Goal: Communication & Community: Answer question/provide support

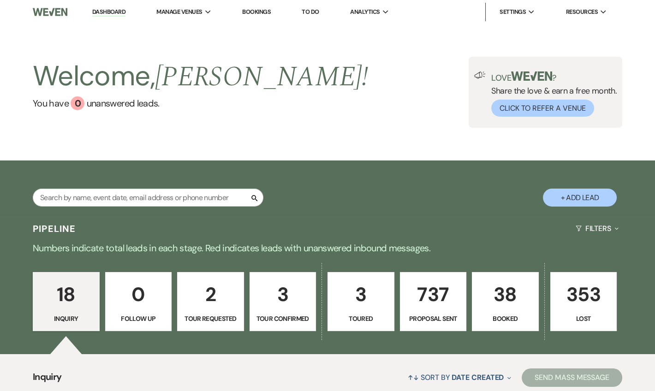
click at [104, 10] on link "Dashboard" at bounding box center [108, 12] width 33 height 9
click at [100, 12] on link "Dashboard" at bounding box center [108, 12] width 33 height 9
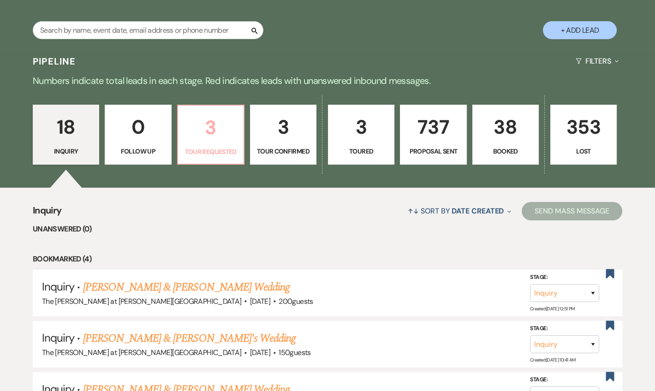
click at [218, 131] on p "3" at bounding box center [211, 127] width 54 height 31
select select "2"
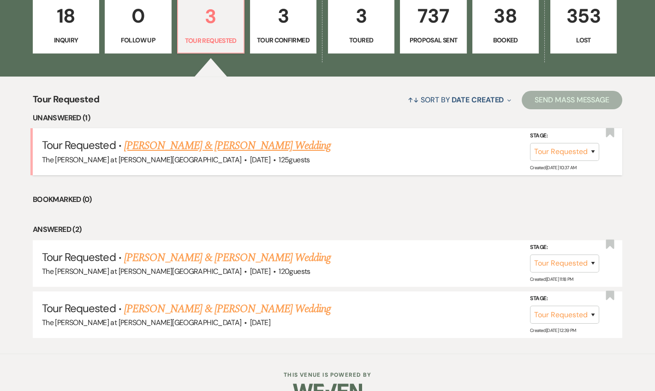
scroll to position [279, 0]
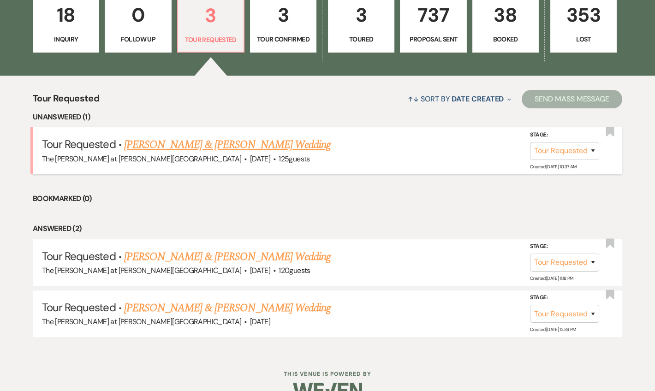
click at [240, 143] on link "[PERSON_NAME] & [PERSON_NAME] Wedding" at bounding box center [227, 145] width 207 height 17
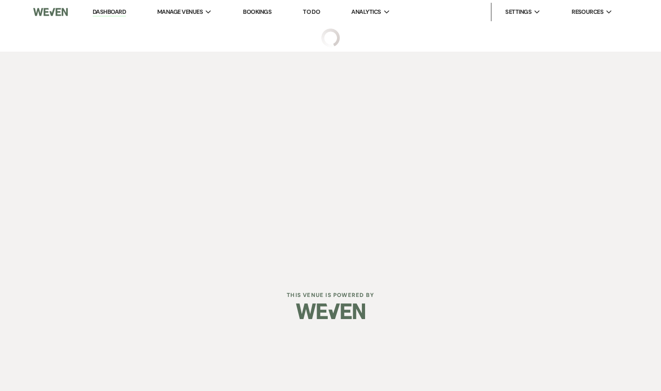
select select "2"
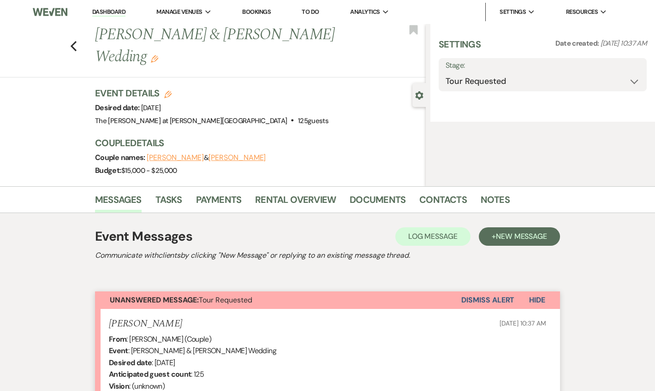
select select "5"
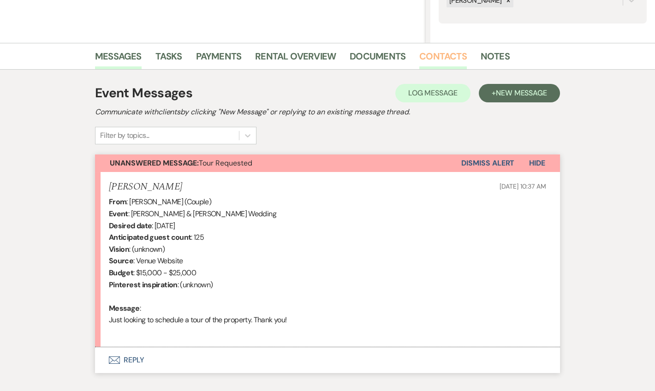
scroll to position [243, 0]
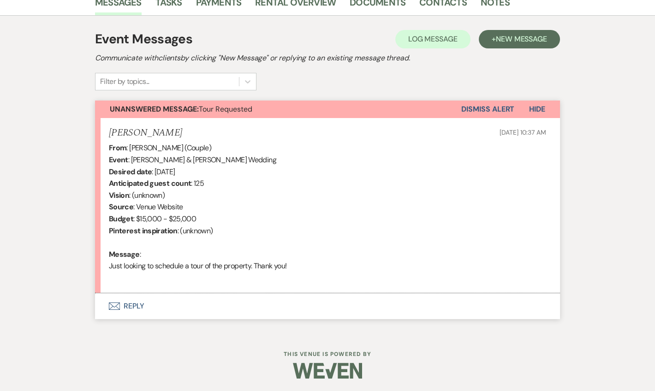
click at [138, 303] on button "Envelope Reply" at bounding box center [327, 306] width 465 height 26
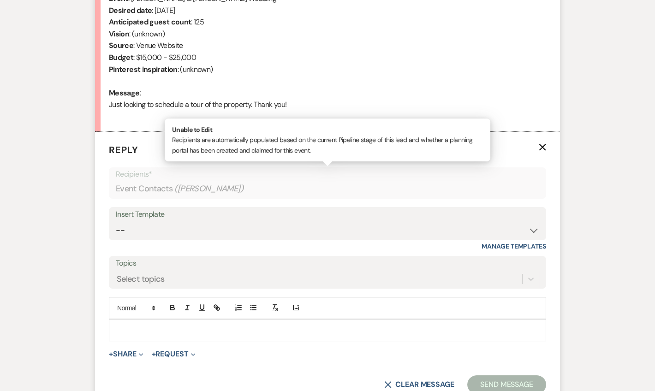
scroll to position [419, 0]
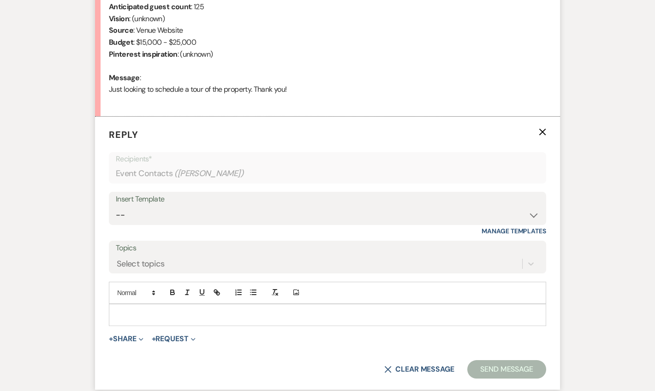
click at [148, 205] on div "Insert Template" at bounding box center [327, 199] width 423 height 13
click at [201, 211] on select "-- Weven Planning Portal Introduction (Booked Events) Tour Request Response Fol…" at bounding box center [327, 215] width 423 height 18
select select "4367"
click at [116, 206] on select "-- Weven Planning Portal Introduction (Booked Events) Tour Request Response Fol…" at bounding box center [327, 215] width 423 height 18
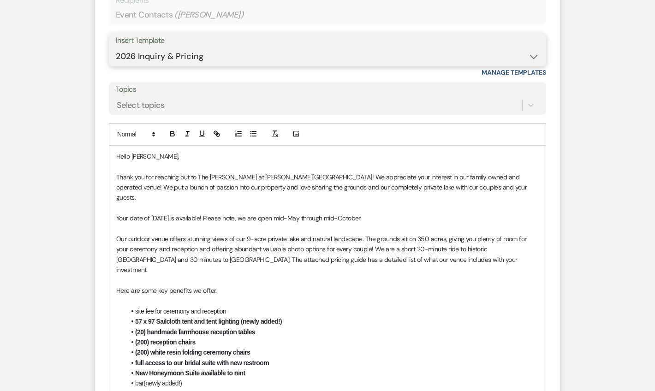
scroll to position [587, 0]
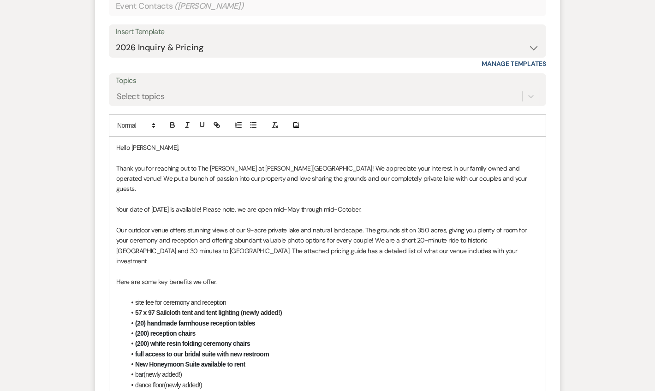
click at [392, 204] on p "Your date of [DATE] is available! Please note, we are open mid-May through mid-…" at bounding box center [327, 209] width 422 height 10
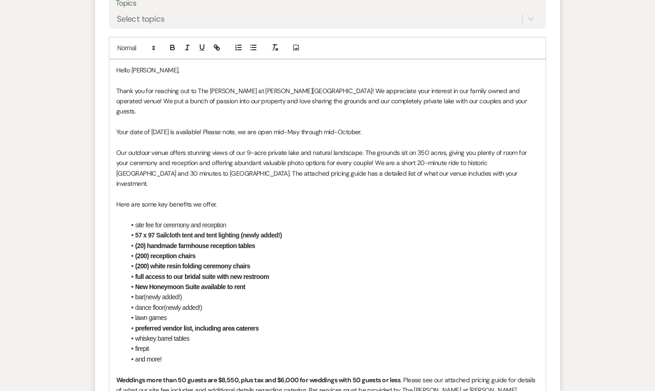
scroll to position [810, 0]
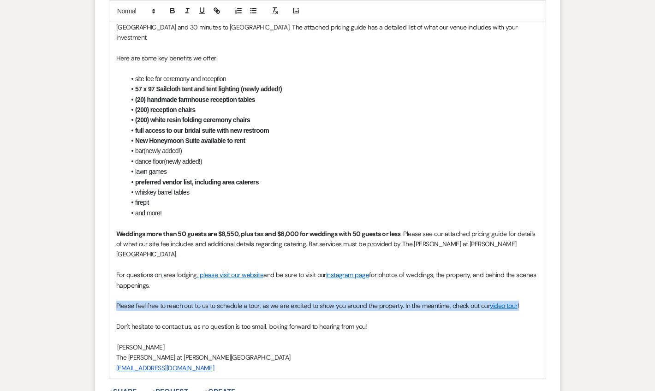
drag, startPoint x: 117, startPoint y: 273, endPoint x: 547, endPoint y: 274, distance: 430.8
click at [547, 274] on form "Reply X Draft Recipients* Event Contacts ( [PERSON_NAME] ) Insert Template -- W…" at bounding box center [327, 121] width 465 height 791
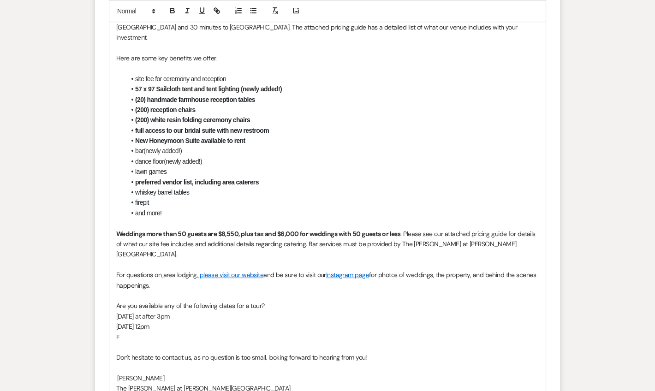
click at [547, 274] on form "Reply X Saving draft... Recipients* Event Contacts ( [PERSON_NAME] ) Insert Tem…" at bounding box center [327, 137] width 465 height 822
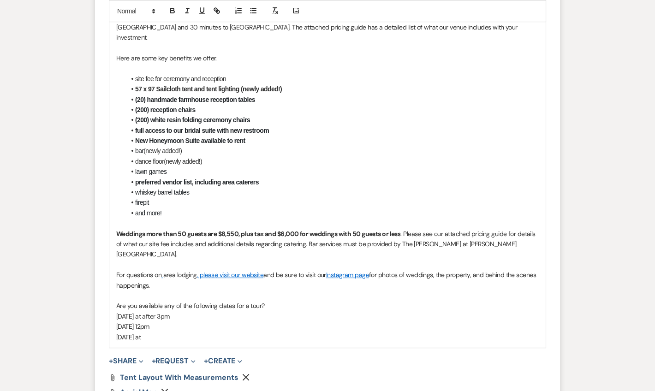
click at [149, 321] on p "[DATE] 12pm" at bounding box center [327, 326] width 422 height 10
click at [164, 332] on p "[DATE] at" at bounding box center [327, 337] width 422 height 10
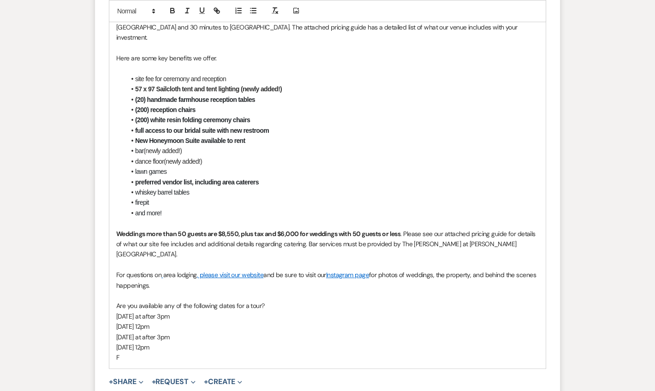
click at [167, 332] on p "[DATE] at after 3pm" at bounding box center [327, 337] width 422 height 10
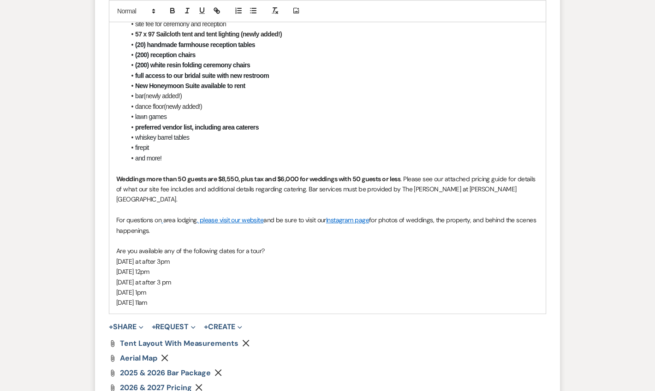
scroll to position [921, 0]
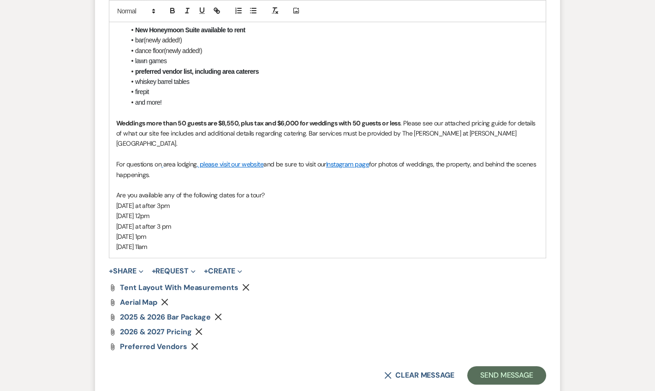
click at [243, 232] on p "[DATE] 1pm" at bounding box center [327, 237] width 422 height 10
drag, startPoint x: 165, startPoint y: 208, endPoint x: 117, endPoint y: 163, distance: 65.9
click at [117, 163] on div "Hello [PERSON_NAME], Thank you for reaching out to The [PERSON_NAME] at [PERSON…" at bounding box center [327, 30] width 436 height 455
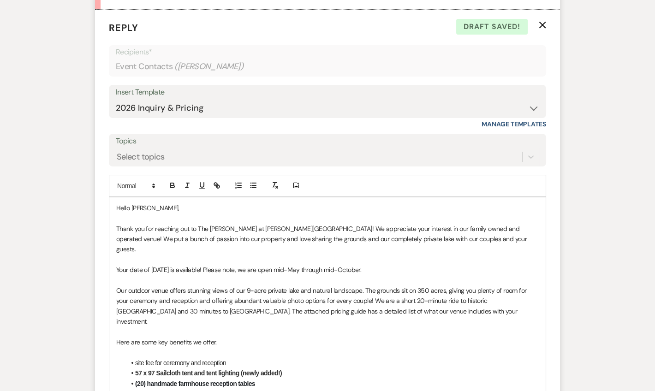
scroll to position [530, 0]
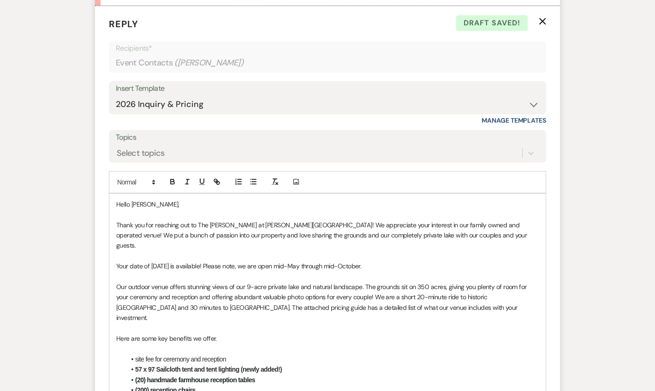
click at [460, 91] on div "Insert Template" at bounding box center [327, 88] width 423 height 13
click at [202, 99] on select "-- Weven Planning Portal Introduction (Booked Events) Tour Request Response Fol…" at bounding box center [327, 104] width 423 height 18
click at [116, 95] on select "-- Weven Planning Portal Introduction (Booked Events) Tour Request Response Fol…" at bounding box center [327, 104] width 423 height 18
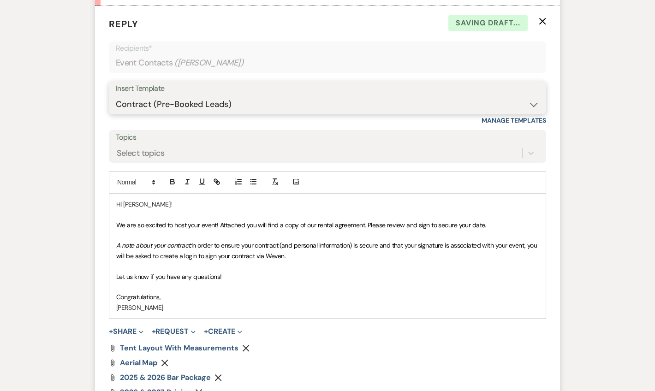
click at [180, 100] on select "-- Weven Planning Portal Introduction (Booked Events) Tour Request Response Fol…" at bounding box center [327, 104] width 423 height 18
select select "4367"
click at [116, 95] on select "-- Weven Planning Portal Introduction (Booked Events) Tour Request Response Fol…" at bounding box center [327, 104] width 423 height 18
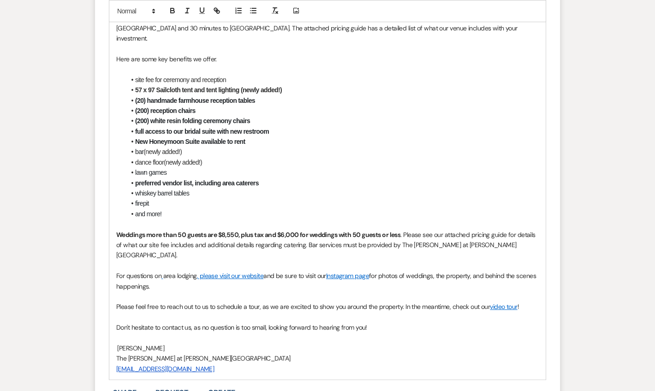
scroll to position [865, 0]
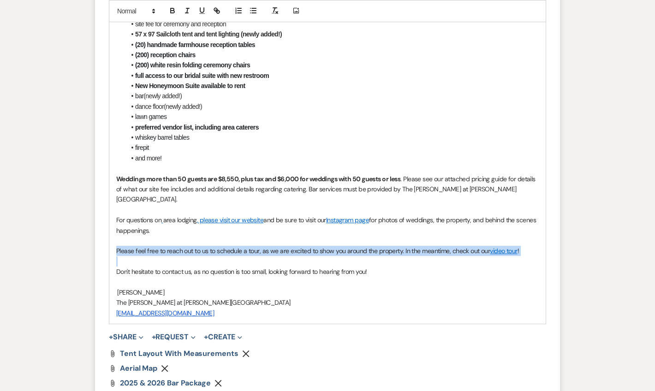
drag, startPoint x: 117, startPoint y: 218, endPoint x: 520, endPoint y: 225, distance: 403.2
click at [520, 225] on div "Hello [PERSON_NAME], Thank you for reaching out to The [PERSON_NAME] at [PERSON…" at bounding box center [327, 90] width 436 height 465
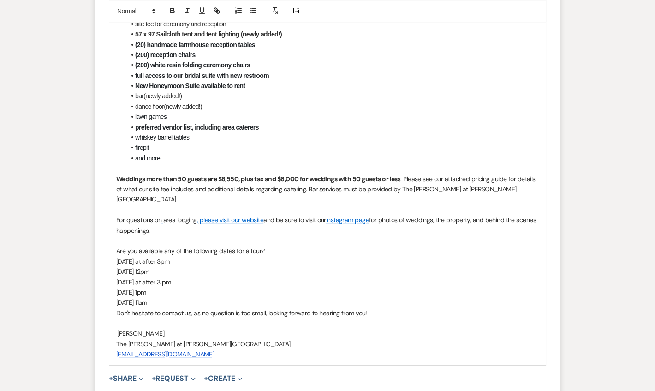
click at [365, 267] on p "[DATE] 12pm" at bounding box center [327, 272] width 422 height 10
click at [208, 297] on p "[DATE] 11am" at bounding box center [327, 302] width 422 height 10
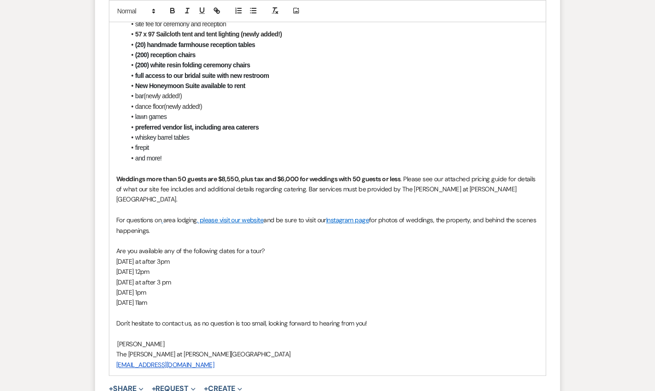
click at [416, 308] on p at bounding box center [327, 313] width 422 height 10
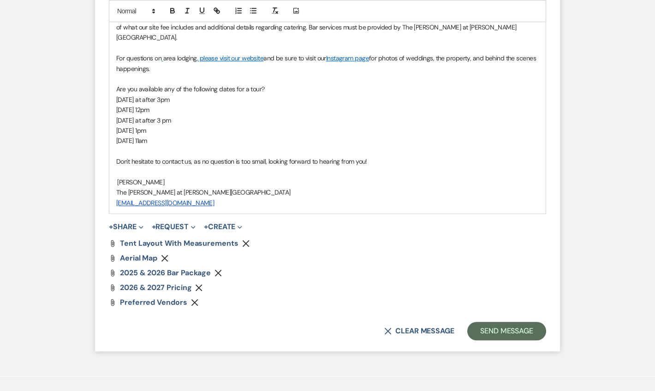
scroll to position [1033, 0]
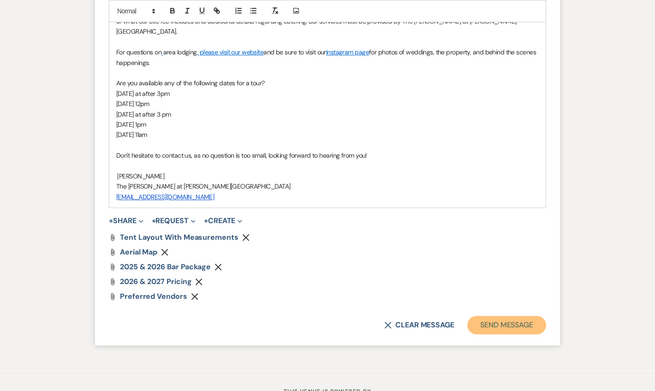
click at [509, 316] on button "Send Message" at bounding box center [506, 325] width 79 height 18
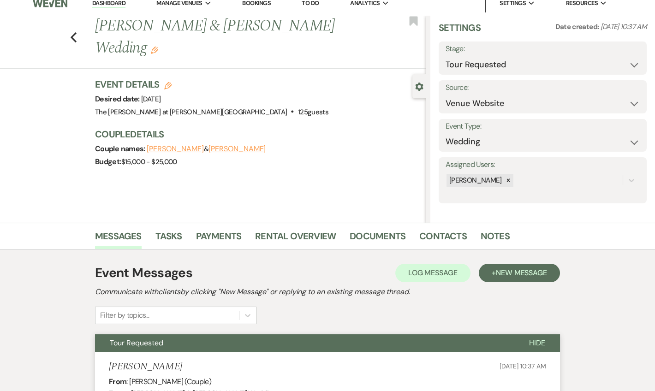
scroll to position [4, 0]
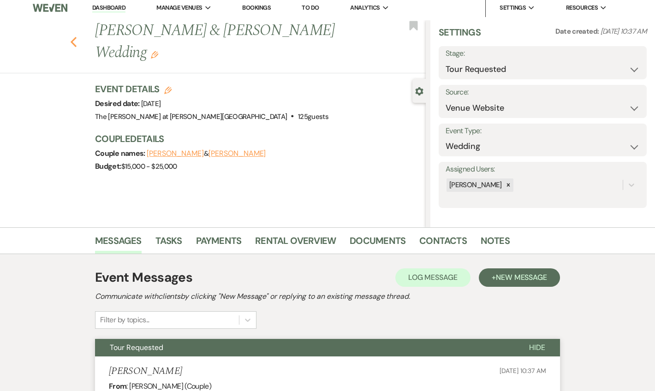
click at [73, 36] on icon "Previous" at bounding box center [73, 41] width 7 height 11
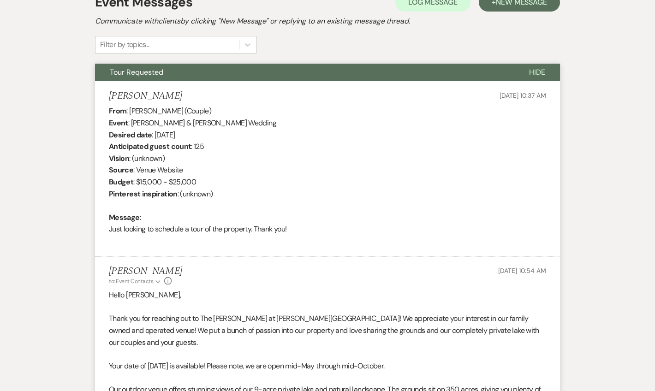
select select "2"
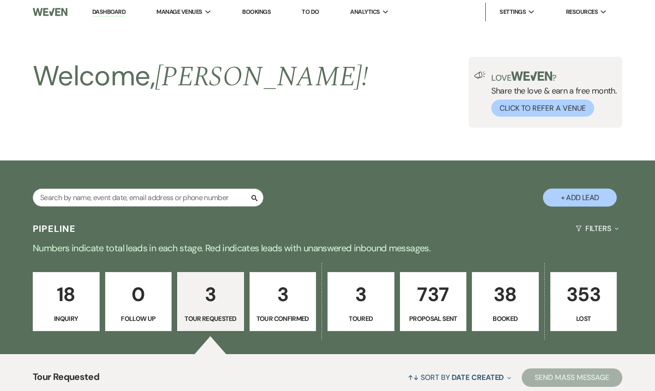
scroll to position [0, 0]
click at [119, 10] on link "Dashboard" at bounding box center [108, 12] width 33 height 9
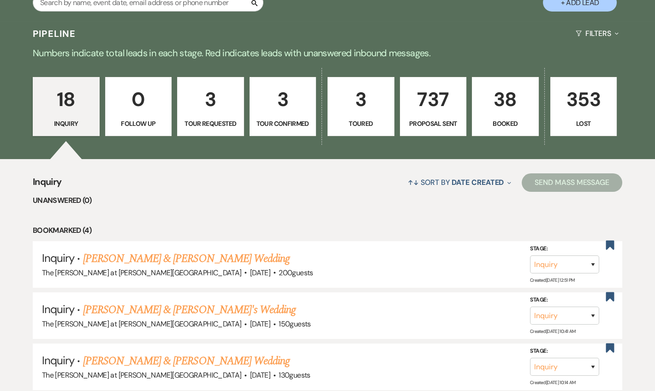
scroll to position [112, 0]
